Goal: Transaction & Acquisition: Purchase product/service

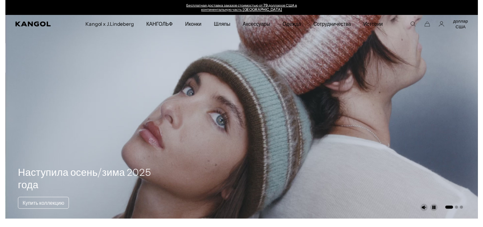
scroll to position [0, 131]
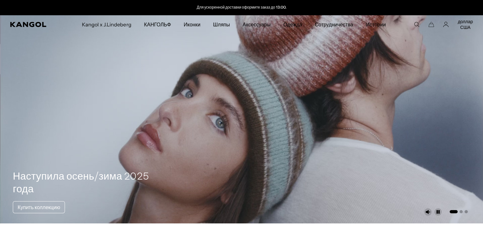
click at [464, 23] on font "доллар США" at bounding box center [465, 24] width 15 height 11
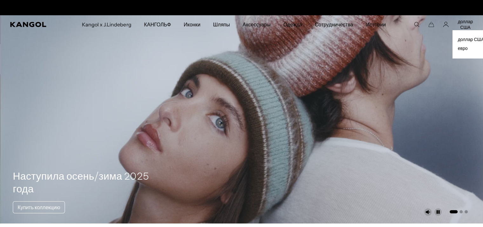
scroll to position [0, 0]
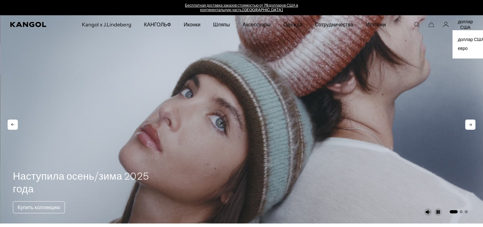
click at [364, 55] on video "1 из 3" at bounding box center [241, 119] width 483 height 208
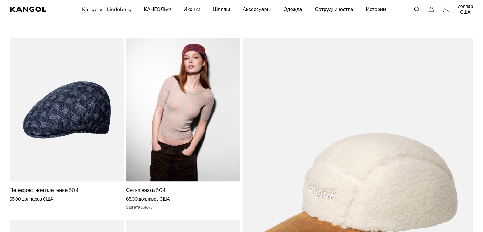
click at [200, 69] on img at bounding box center [183, 109] width 114 height 143
